Goal: Download file/media: Obtain a digital file from the website

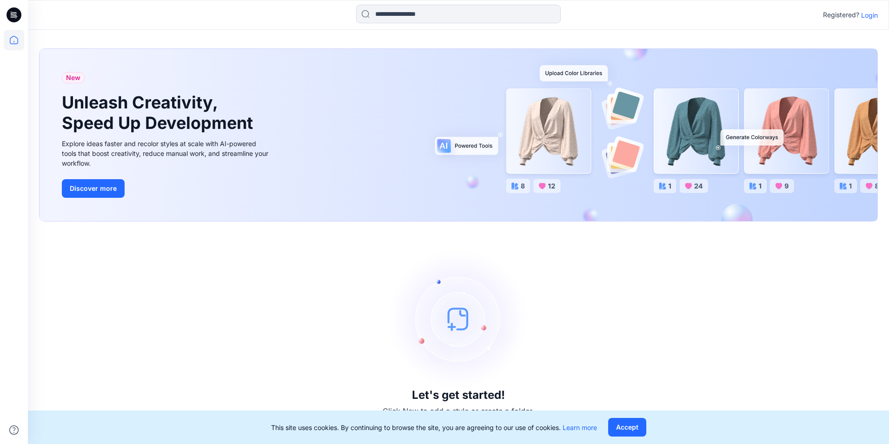
click at [869, 15] on p "Login" at bounding box center [869, 15] width 17 height 10
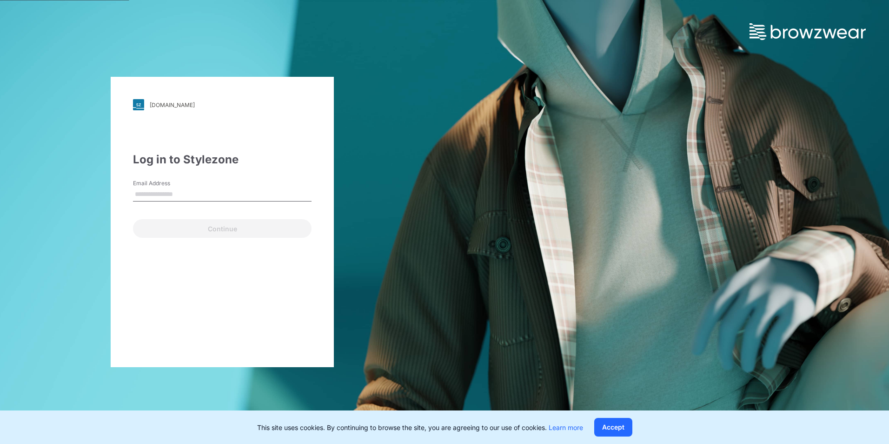
click at [194, 192] on input "Email Address" at bounding box center [222, 194] width 179 height 14
type input "**********"
click at [160, 243] on div "**********" at bounding box center [222, 222] width 223 height 290
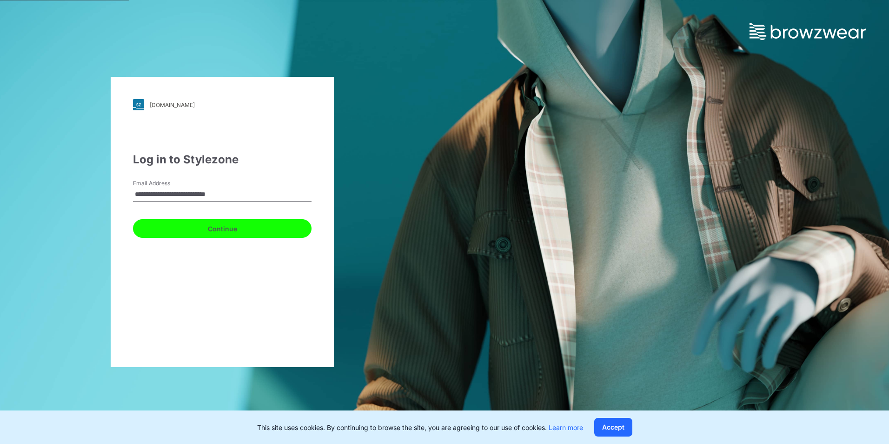
click at [186, 228] on button "Continue" at bounding box center [222, 228] width 179 height 19
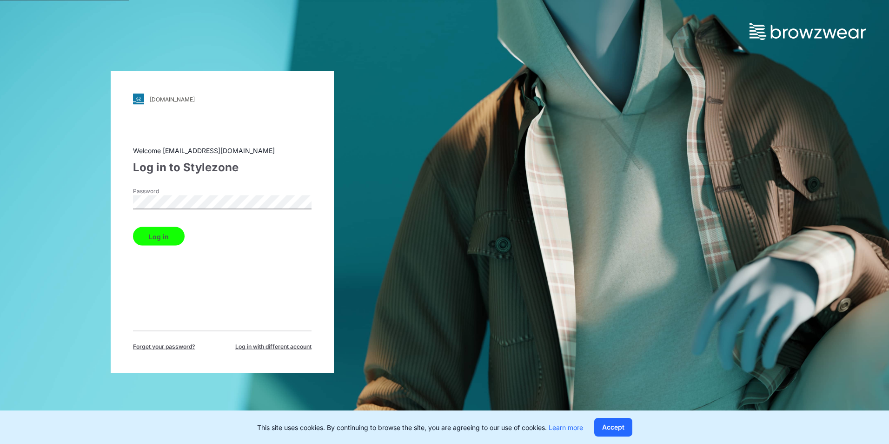
click at [153, 239] on button "Log in" at bounding box center [159, 236] width 52 height 19
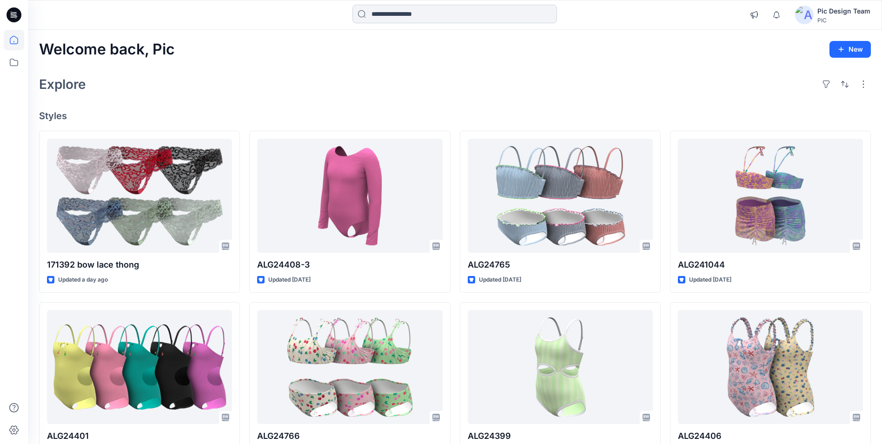
click at [419, 13] on input at bounding box center [454, 14] width 205 height 19
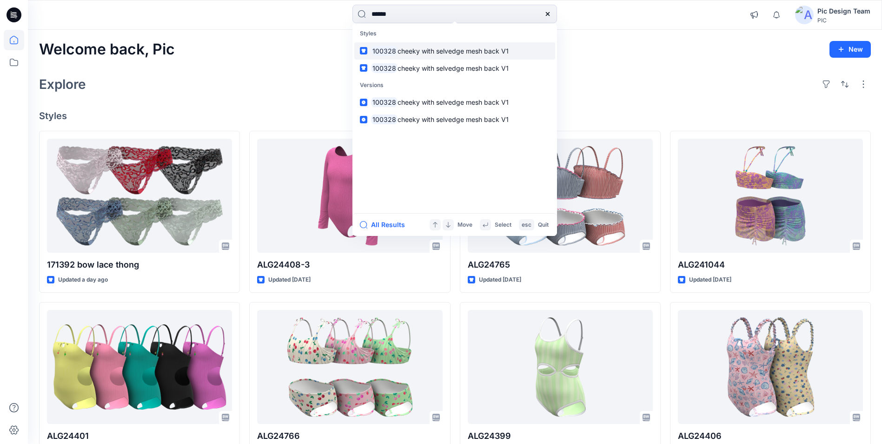
type input "******"
click at [465, 51] on span "cheeky with selvedge mesh back V1" at bounding box center [453, 51] width 111 height 8
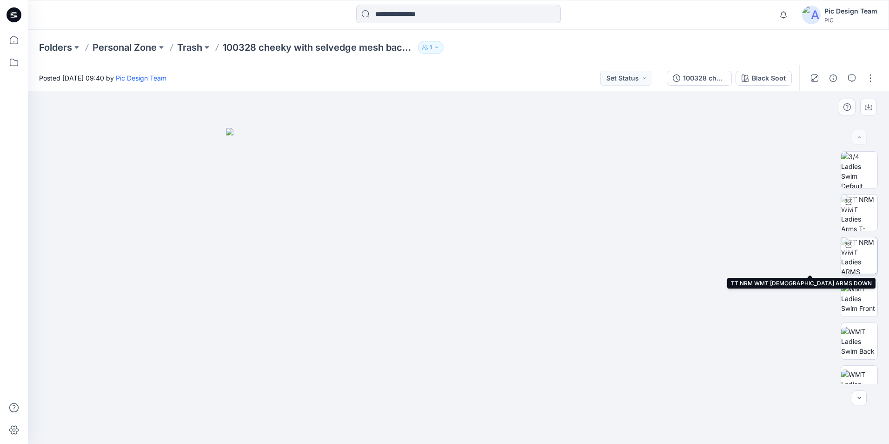
click at [857, 258] on img at bounding box center [859, 255] width 36 height 36
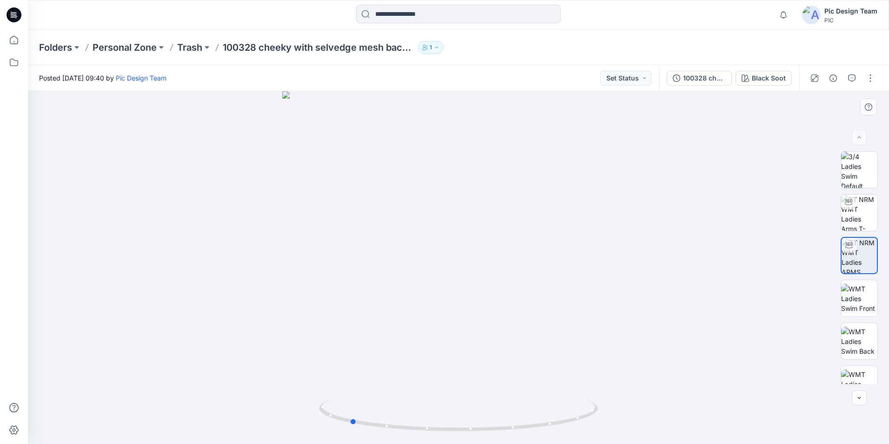
drag, startPoint x: 448, startPoint y: 431, endPoint x: 618, endPoint y: 430, distance: 170.2
click at [618, 430] on div at bounding box center [458, 267] width 861 height 352
drag, startPoint x: 446, startPoint y: 429, endPoint x: 579, endPoint y: 422, distance: 133.2
click at [579, 422] on icon at bounding box center [459, 416] width 281 height 35
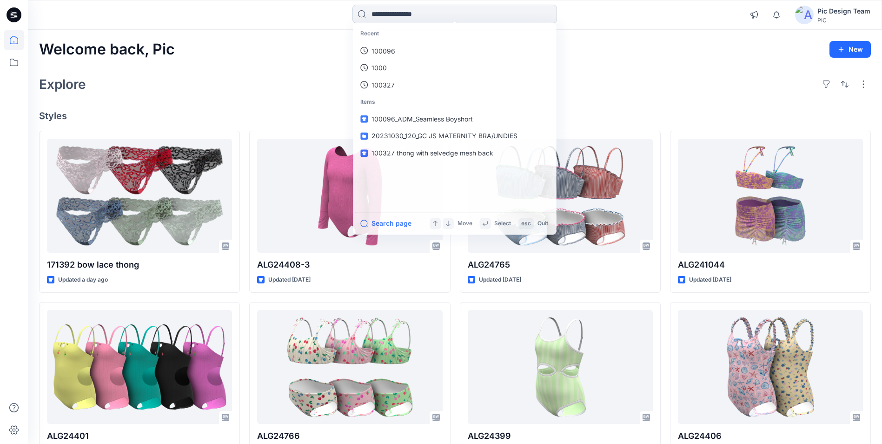
click at [390, 19] on input at bounding box center [454, 14] width 205 height 19
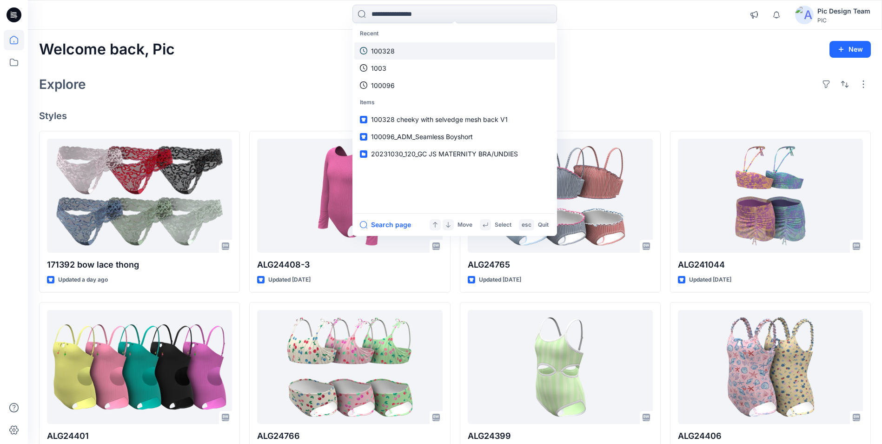
click at [382, 49] on p "100328" at bounding box center [383, 51] width 24 height 10
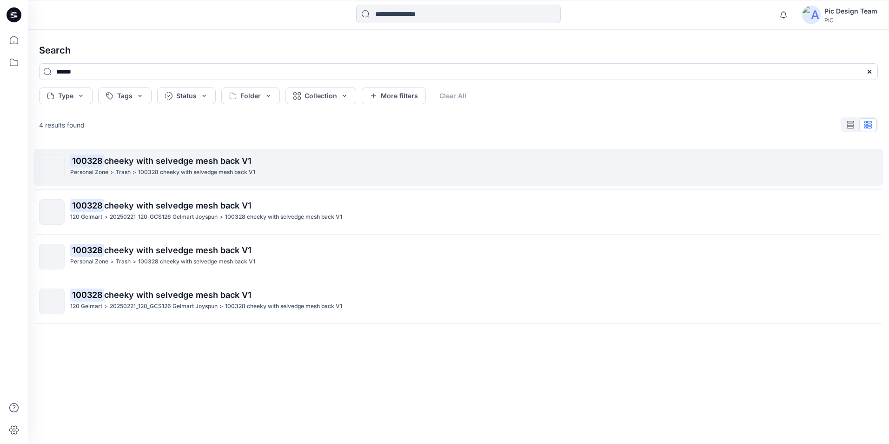
click at [219, 164] on span "cheeky with selvedge mesh back V1" at bounding box center [177, 161] width 147 height 10
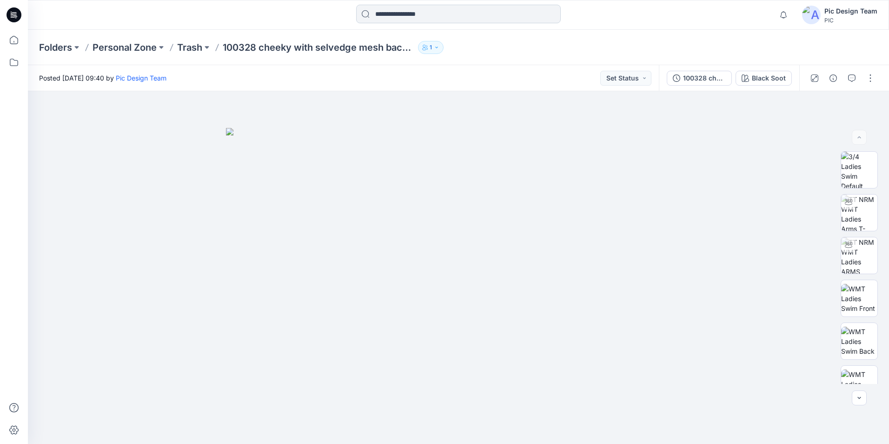
click at [390, 13] on input at bounding box center [458, 14] width 205 height 19
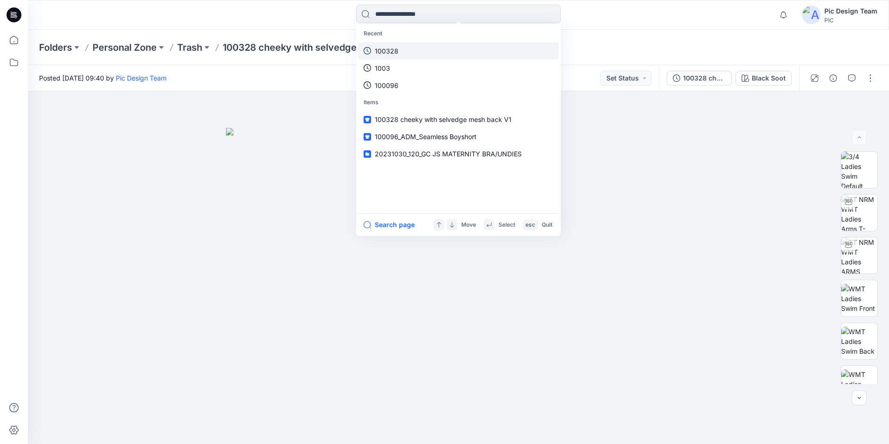
click at [392, 51] on p "100328" at bounding box center [387, 51] width 24 height 10
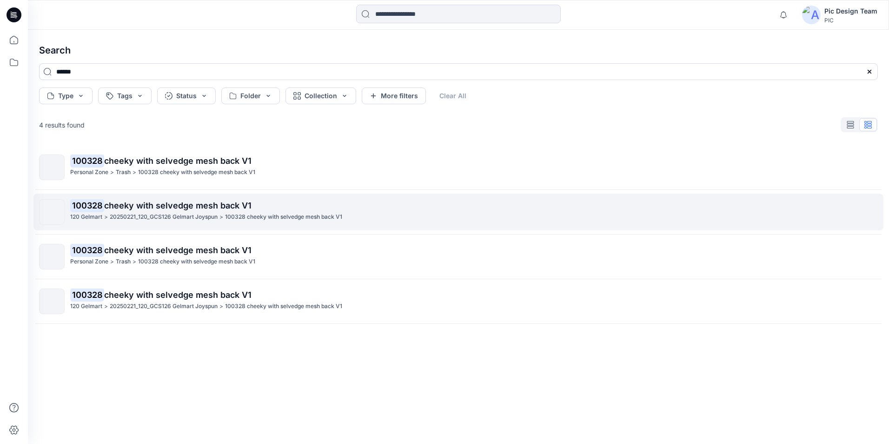
click at [176, 206] on span "cheeky with selvedge mesh back V1" at bounding box center [177, 205] width 147 height 10
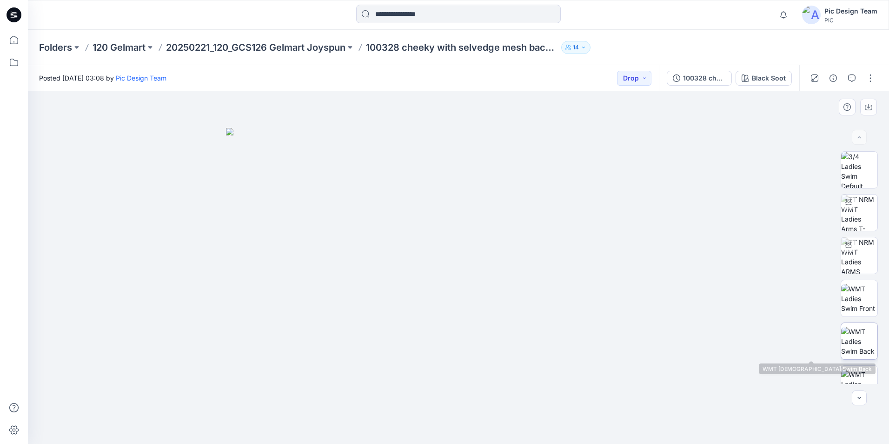
click at [856, 345] on img at bounding box center [859, 340] width 36 height 29
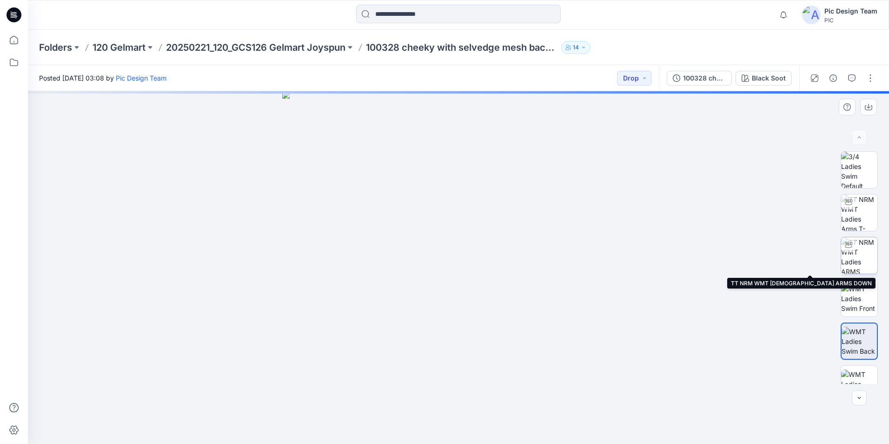
click at [852, 237] on img at bounding box center [859, 255] width 36 height 36
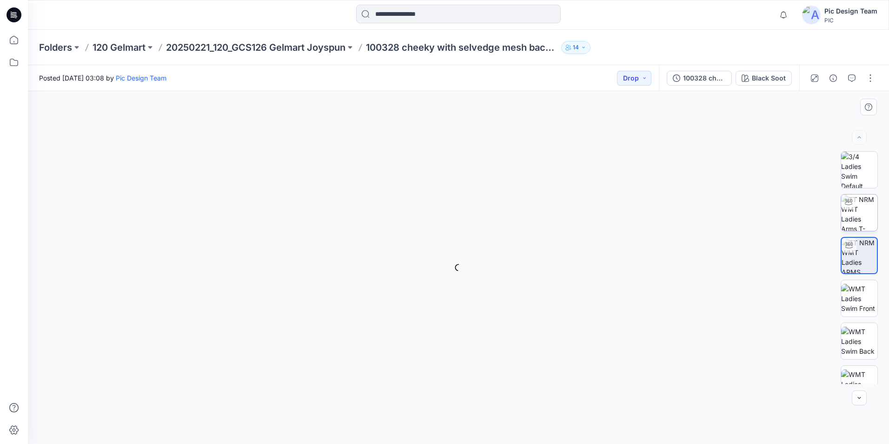
click at [859, 206] on img at bounding box center [859, 212] width 36 height 36
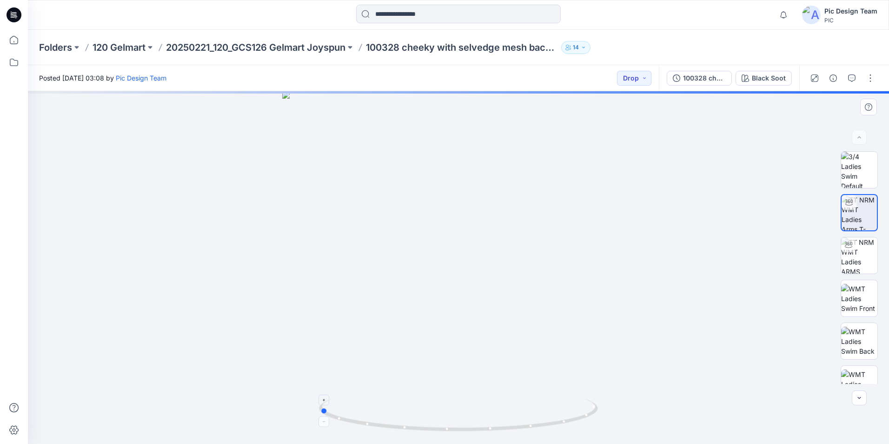
drag, startPoint x: 439, startPoint y: 432, endPoint x: 578, endPoint y: 425, distance: 138.7
click at [578, 425] on div at bounding box center [458, 267] width 861 height 352
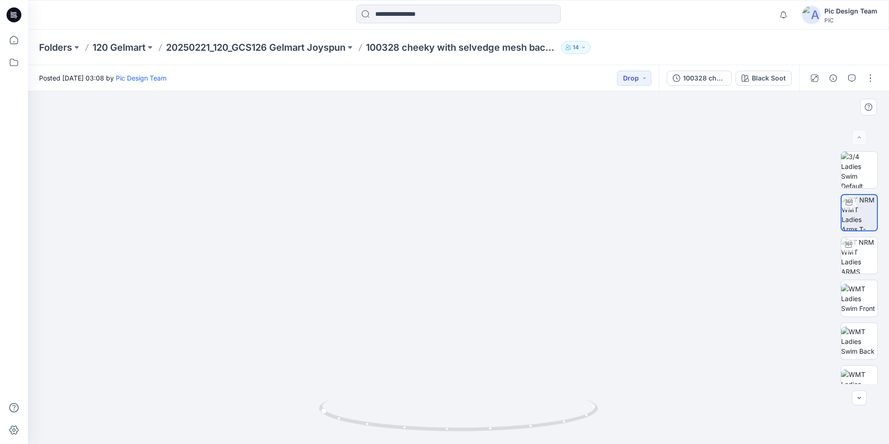
drag, startPoint x: 498, startPoint y: 383, endPoint x: 495, endPoint y: 253, distance: 129.8
click at [495, 253] on img at bounding box center [458, 134] width 624 height 619
drag, startPoint x: 485, startPoint y: 245, endPoint x: 563, endPoint y: 243, distance: 78.6
drag, startPoint x: 562, startPoint y: 428, endPoint x: 644, endPoint y: 409, distance: 84.6
click at [644, 409] on div at bounding box center [458, 267] width 861 height 352
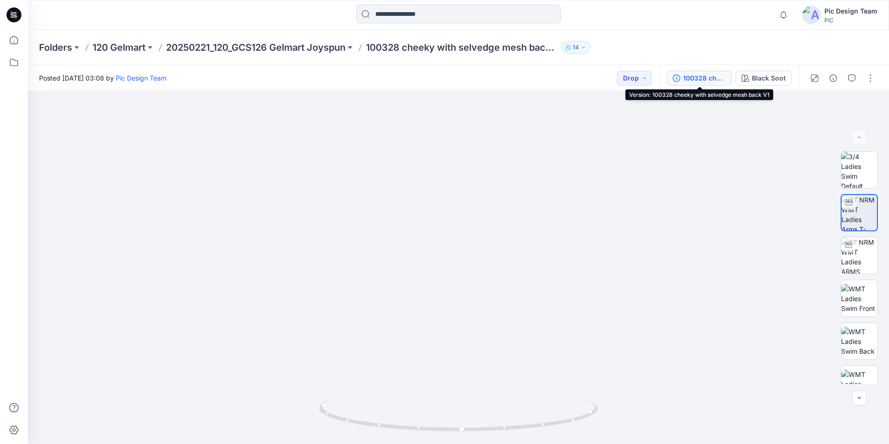
click at [690, 79] on div "100328 cheeky with selvedge mesh back V1" at bounding box center [704, 78] width 43 height 10
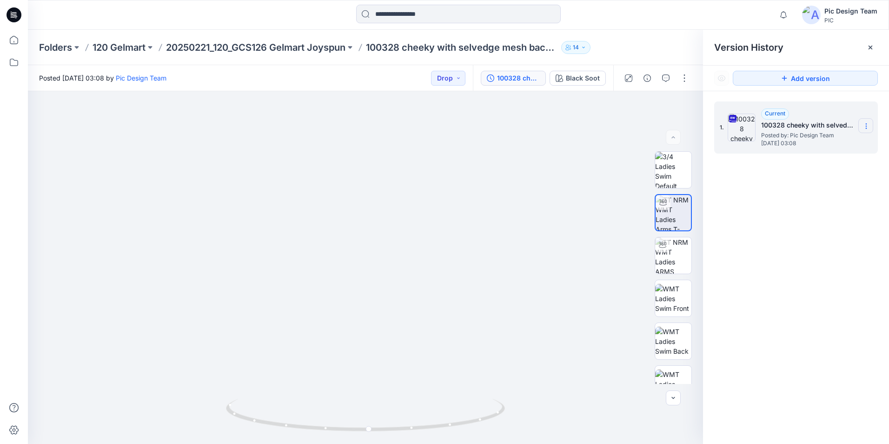
click at [869, 126] on icon at bounding box center [866, 125] width 7 height 7
click at [824, 141] on span "Download Source BW File" at bounding box center [819, 144] width 78 height 11
click at [412, 17] on input at bounding box center [458, 14] width 205 height 19
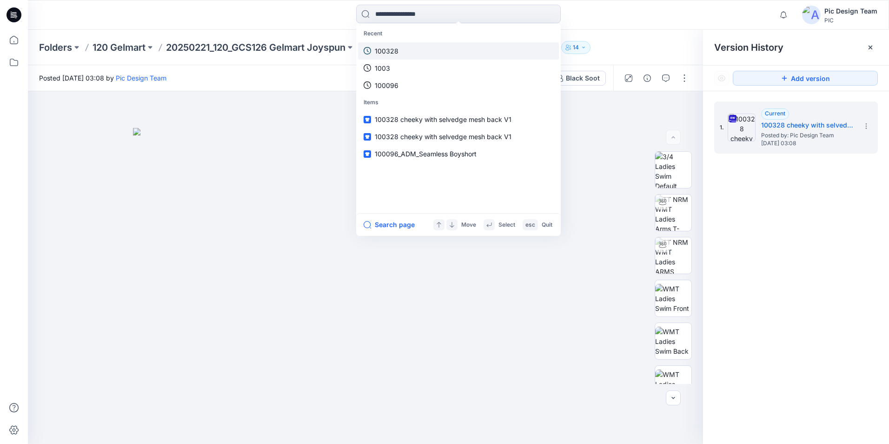
click at [397, 47] on p "100328" at bounding box center [387, 51] width 24 height 10
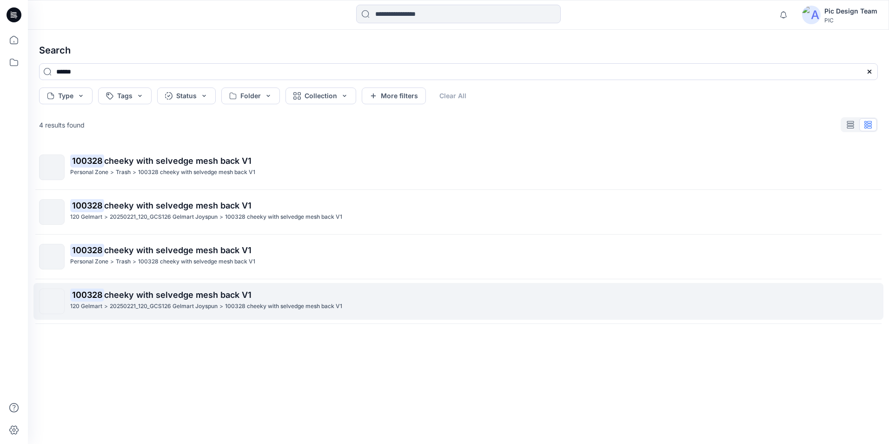
click at [163, 295] on span "cheeky with selvedge mesh back V1" at bounding box center [177, 295] width 147 height 10
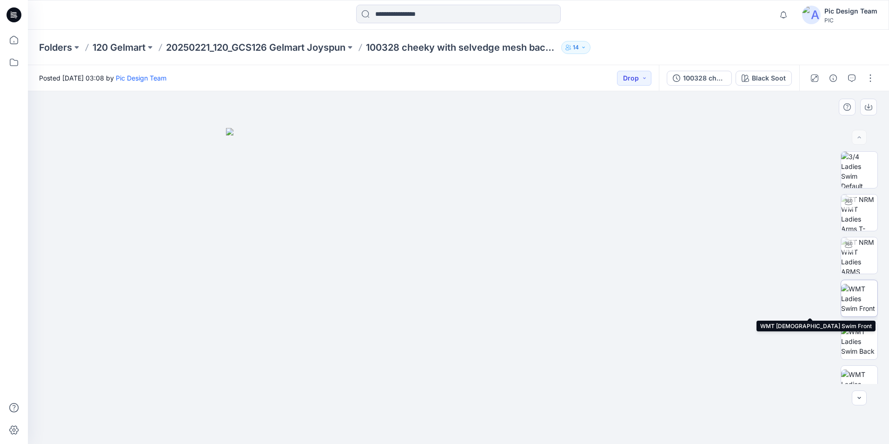
click at [859, 295] on img at bounding box center [859, 298] width 36 height 29
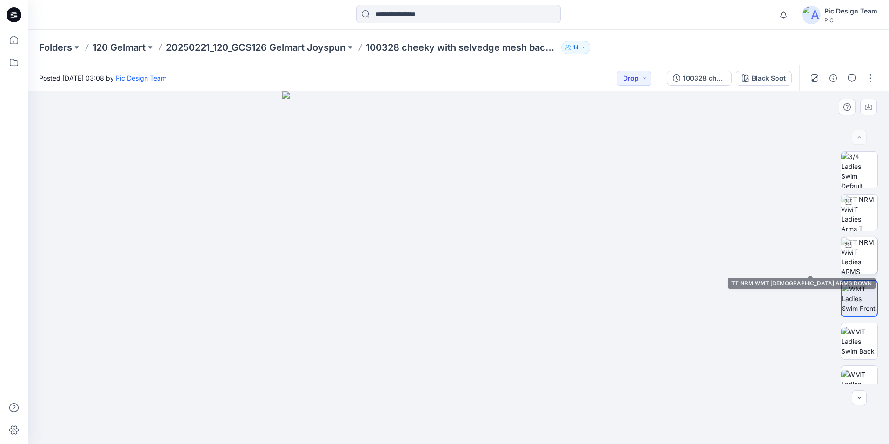
click at [856, 250] on img at bounding box center [859, 255] width 36 height 36
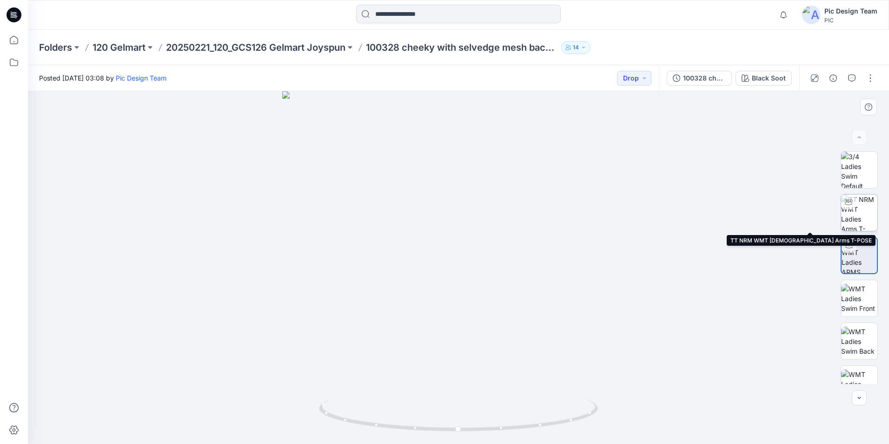
click at [851, 218] on img at bounding box center [859, 212] width 36 height 36
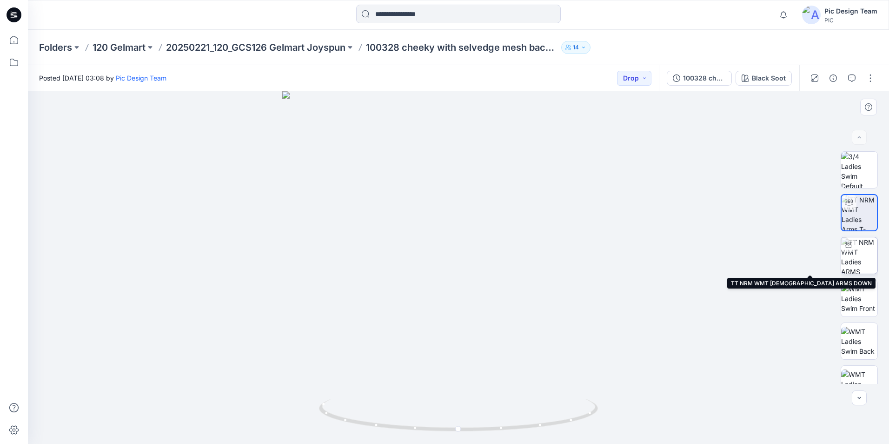
click at [860, 255] on img at bounding box center [859, 255] width 36 height 36
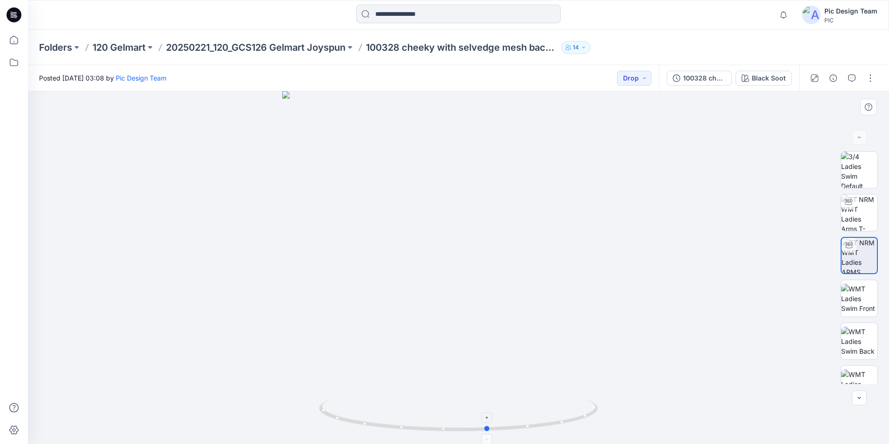
drag, startPoint x: 507, startPoint y: 429, endPoint x: 537, endPoint y: 426, distance: 29.9
click at [537, 426] on icon at bounding box center [459, 416] width 281 height 35
drag, startPoint x: 496, startPoint y: 318, endPoint x: 515, endPoint y: 185, distance: 134.4
click at [516, 185] on img at bounding box center [458, 176] width 533 height 533
drag, startPoint x: 501, startPoint y: 206, endPoint x: 455, endPoint y: 292, distance: 96.9
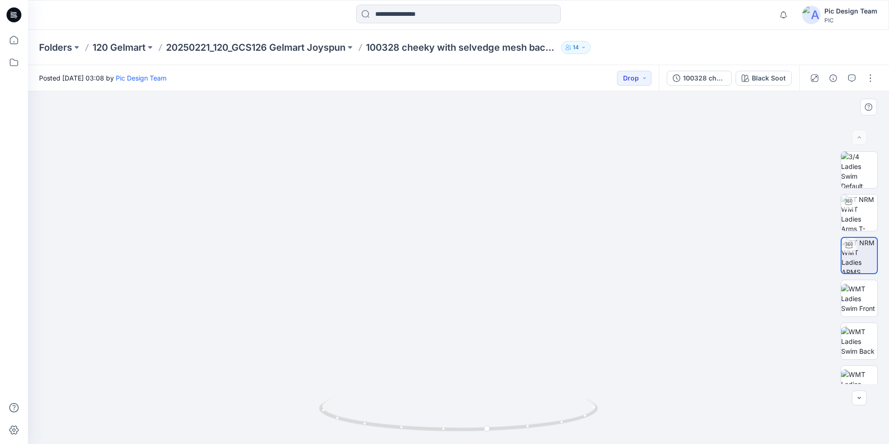
click at [455, 292] on img at bounding box center [458, 83] width 805 height 719
click at [455, 18] on input at bounding box center [458, 14] width 205 height 19
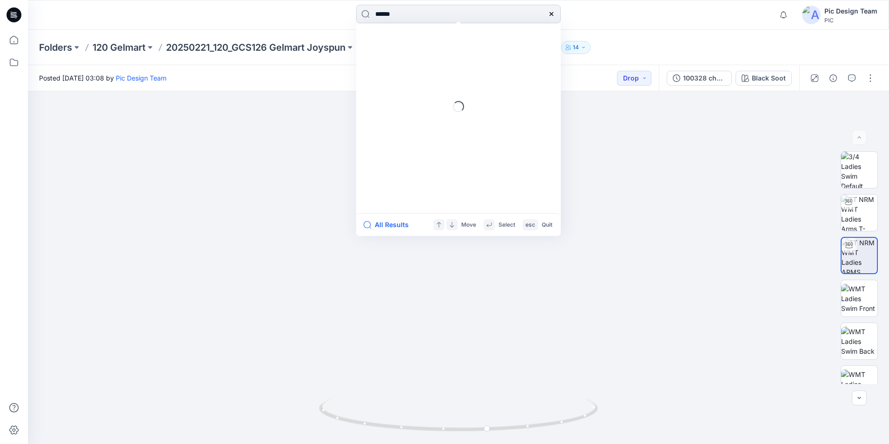
type input "******"
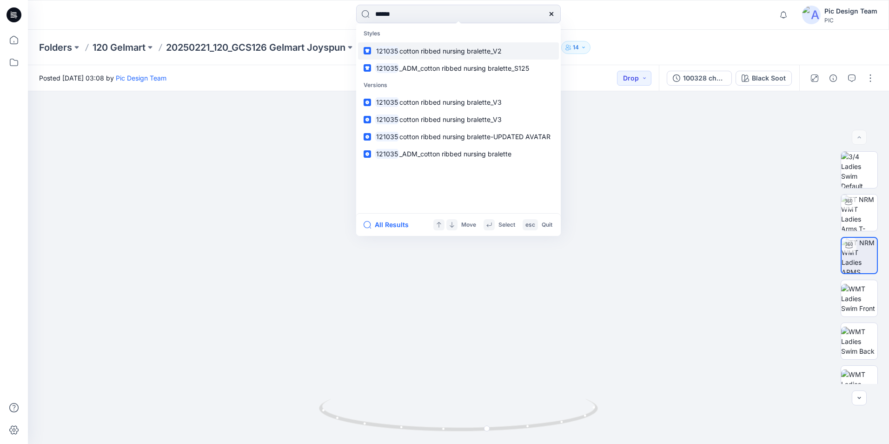
click at [427, 50] on span "cotton ribbed nursing bralette_V2" at bounding box center [450, 51] width 102 height 8
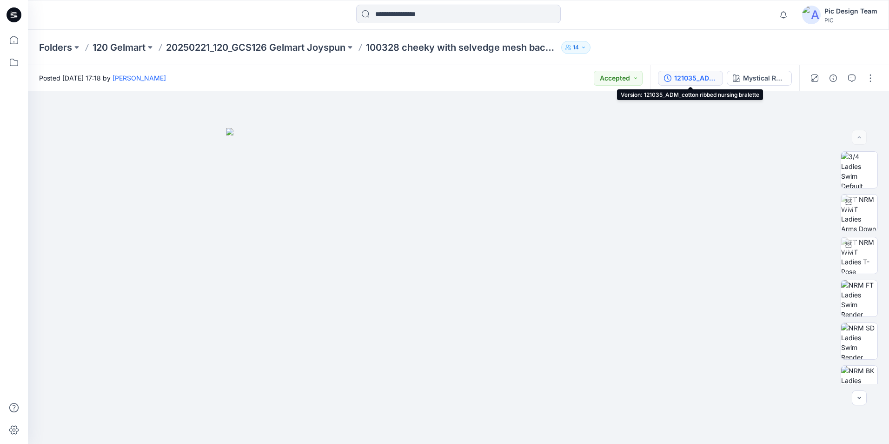
click at [702, 74] on div "121035_ADM_cotton ribbed nursing bralette" at bounding box center [695, 78] width 43 height 10
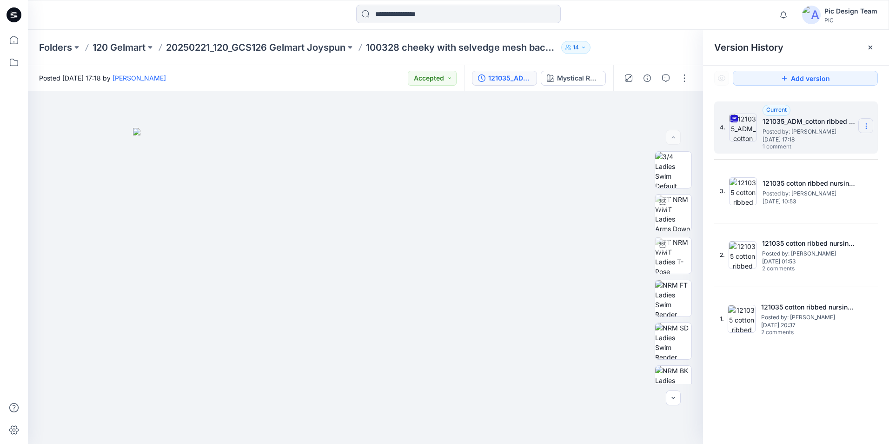
click at [867, 127] on icon at bounding box center [866, 125] width 7 height 7
click at [795, 144] on span "Download Source BW File" at bounding box center [819, 144] width 78 height 11
click at [453, 17] on input at bounding box center [458, 14] width 205 height 19
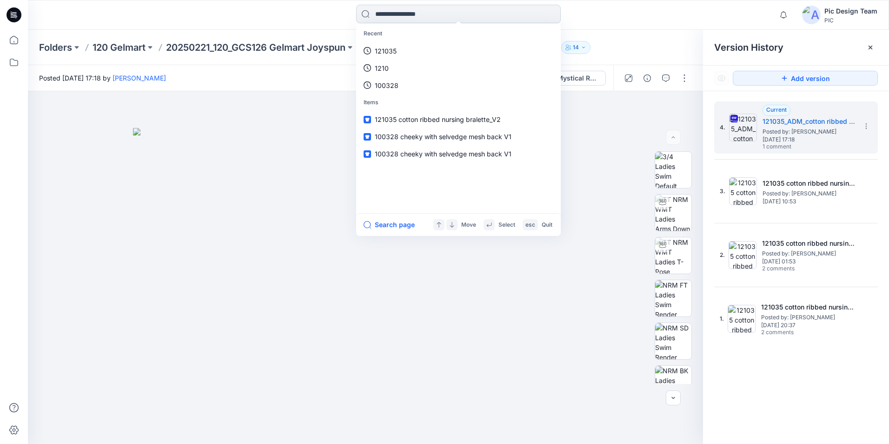
click at [383, 6] on input at bounding box center [458, 14] width 205 height 19
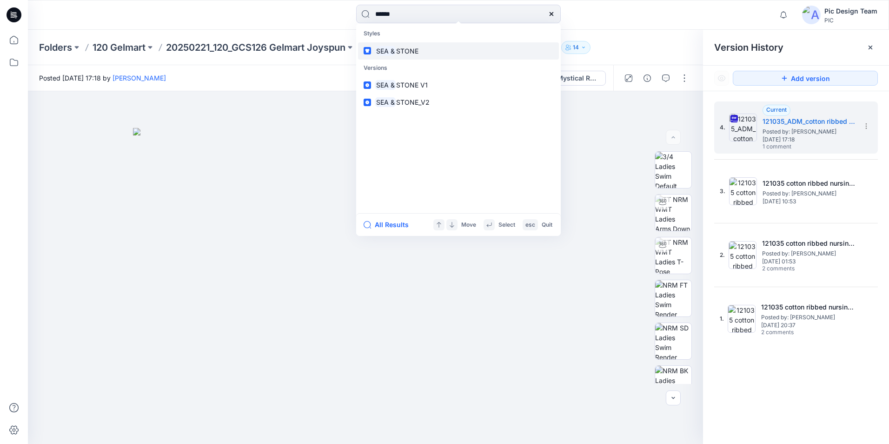
type input "*****"
click at [411, 55] on p "SEA & STONE" at bounding box center [397, 51] width 44 height 10
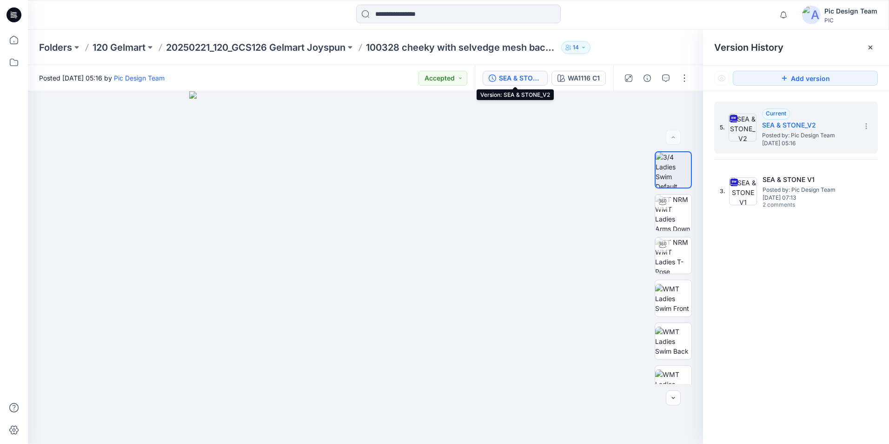
click at [514, 77] on div "SEA & STONE_V2" at bounding box center [520, 78] width 43 height 10
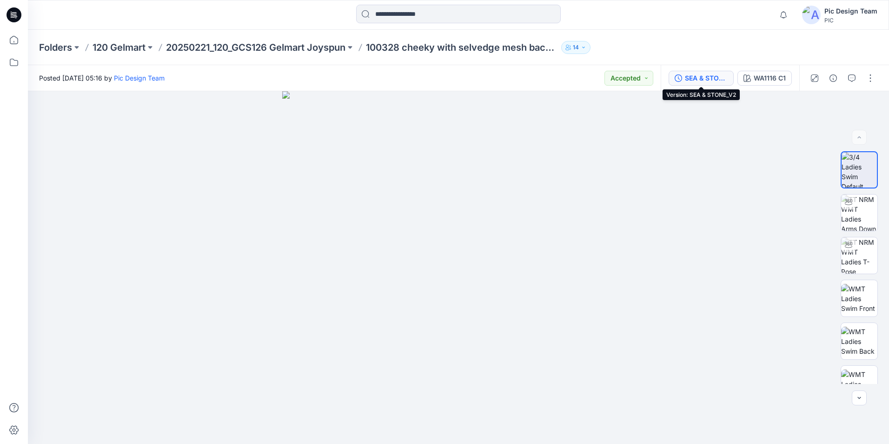
click at [719, 73] on div "SEA & STONE_V2" at bounding box center [706, 78] width 43 height 10
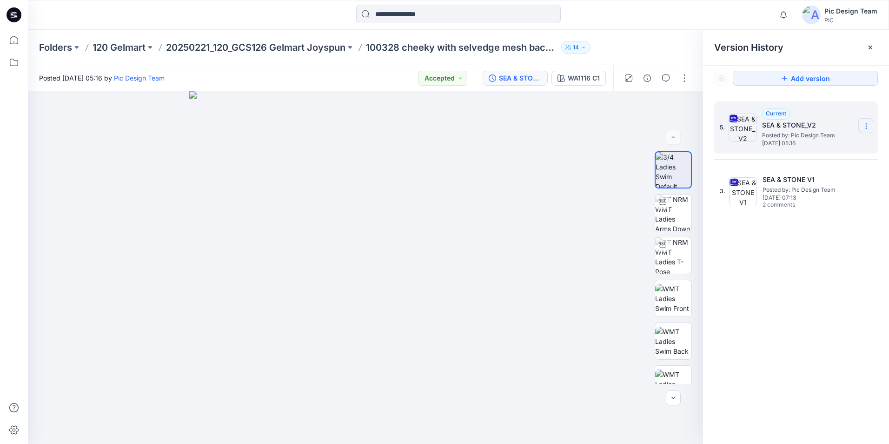
click at [867, 124] on icon at bounding box center [866, 125] width 7 height 7
click at [815, 147] on span "Download Source BW File" at bounding box center [819, 144] width 78 height 11
